Goal: Check status

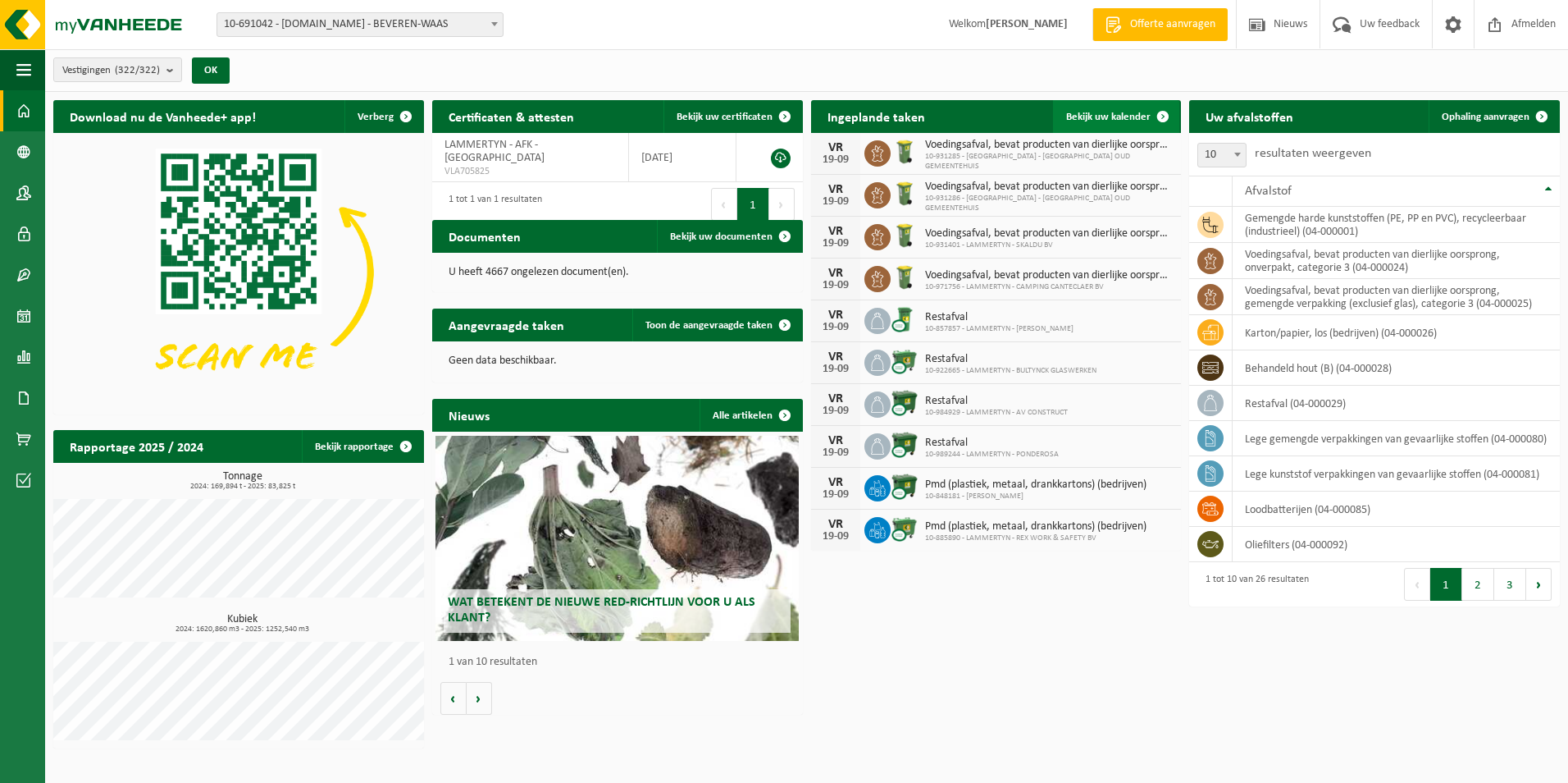
click at [1126, 117] on span "Bekijk uw kalender" at bounding box center [1108, 116] width 85 height 10
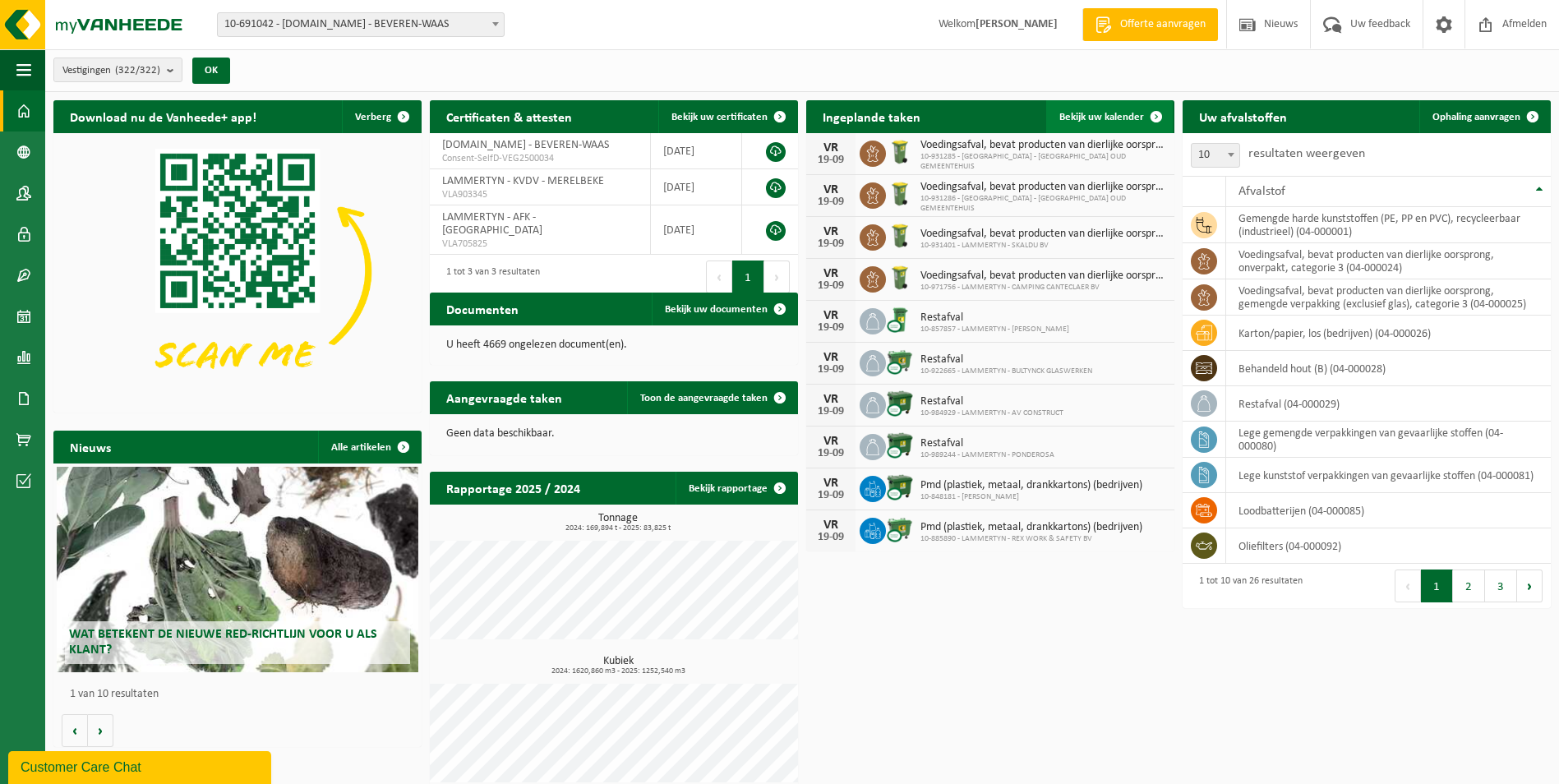
click at [1107, 116] on span "Bekijk uw kalender" at bounding box center [1101, 116] width 85 height 10
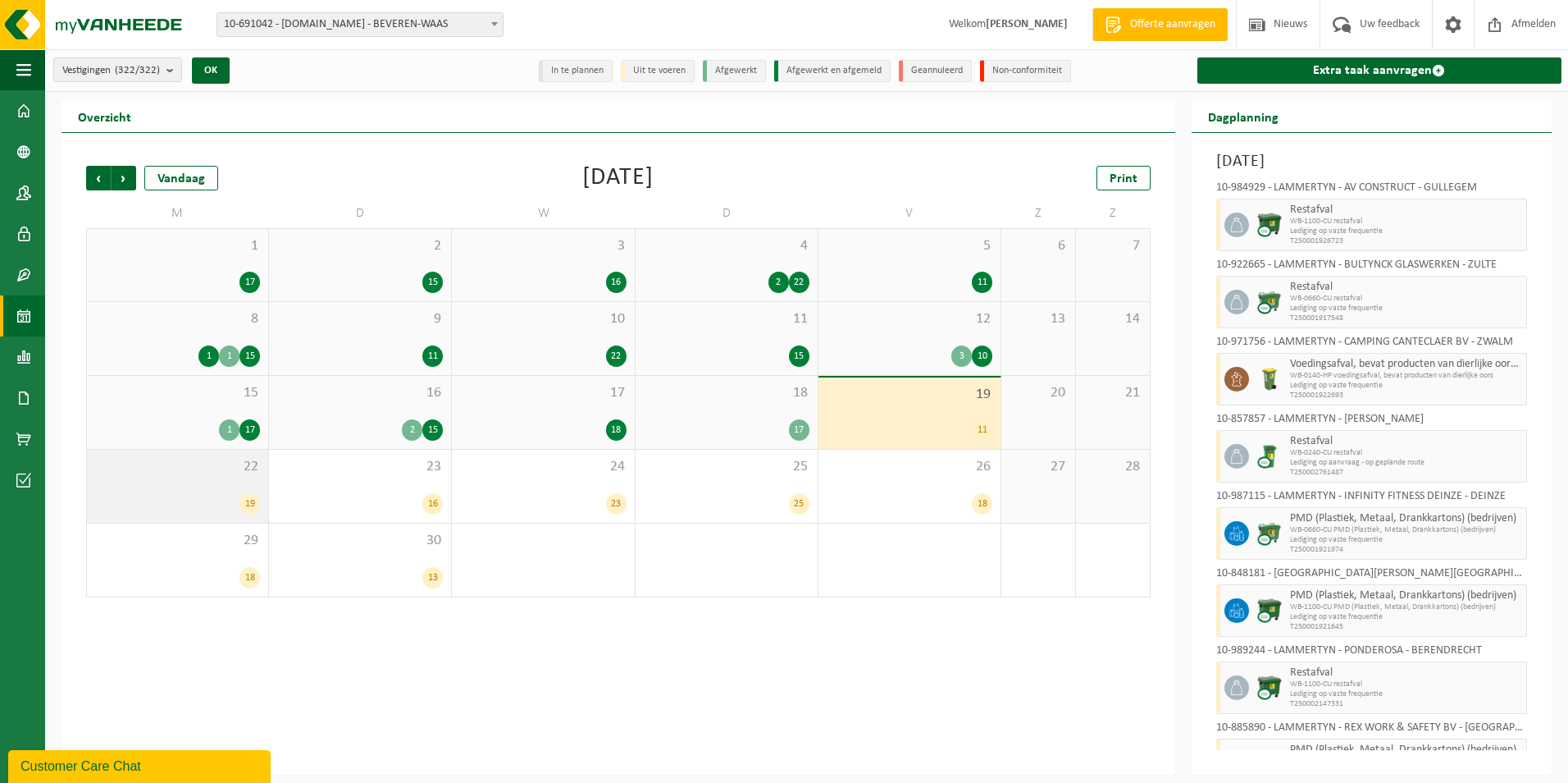
click at [209, 465] on span "22" at bounding box center [177, 467] width 165 height 18
